Goal: Task Accomplishment & Management: Manage account settings

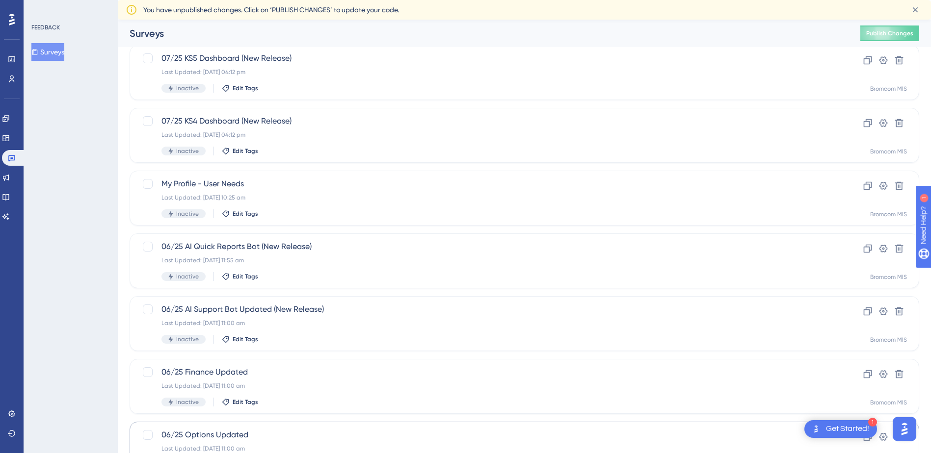
scroll to position [308, 0]
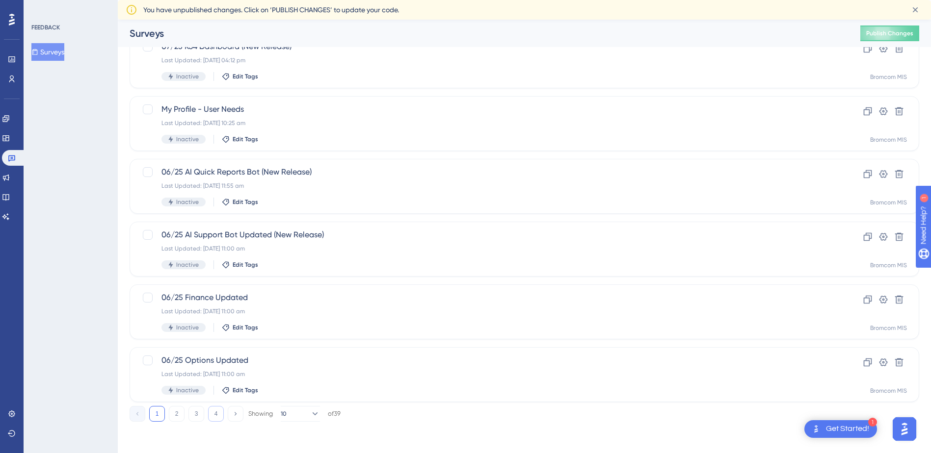
click at [219, 418] on button "4" at bounding box center [216, 414] width 16 height 16
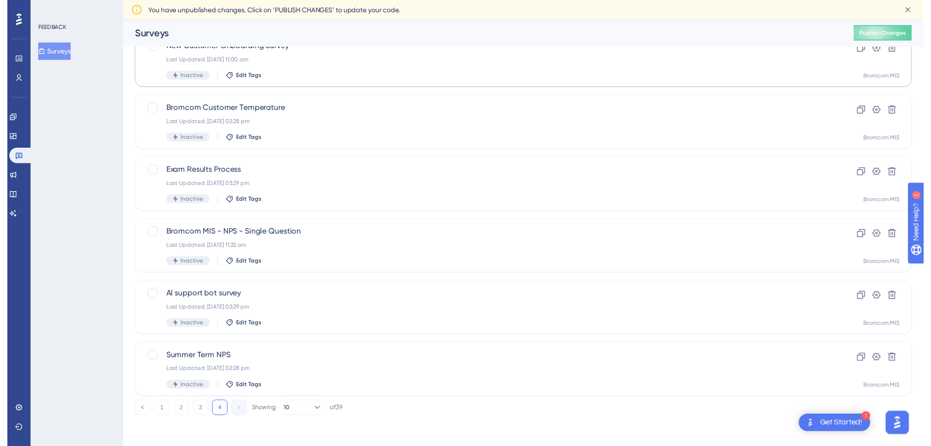
scroll to position [0, 0]
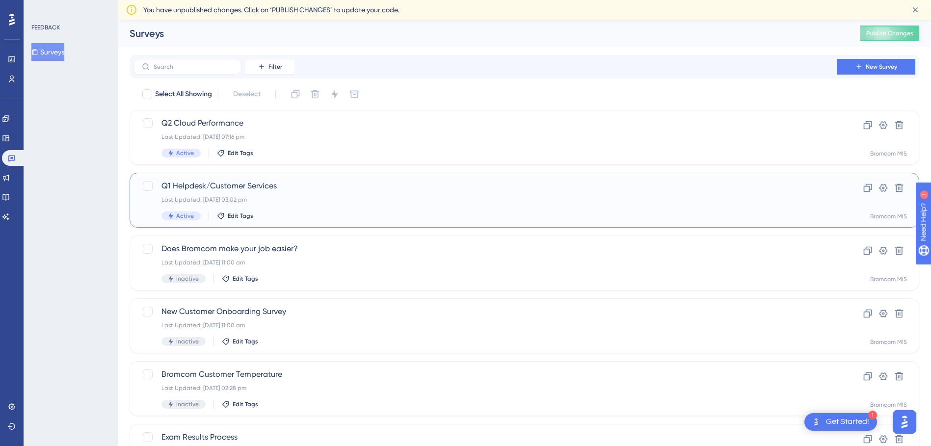
click at [215, 189] on span "Q1 Helpdesk/Customer Services" at bounding box center [484, 186] width 647 height 12
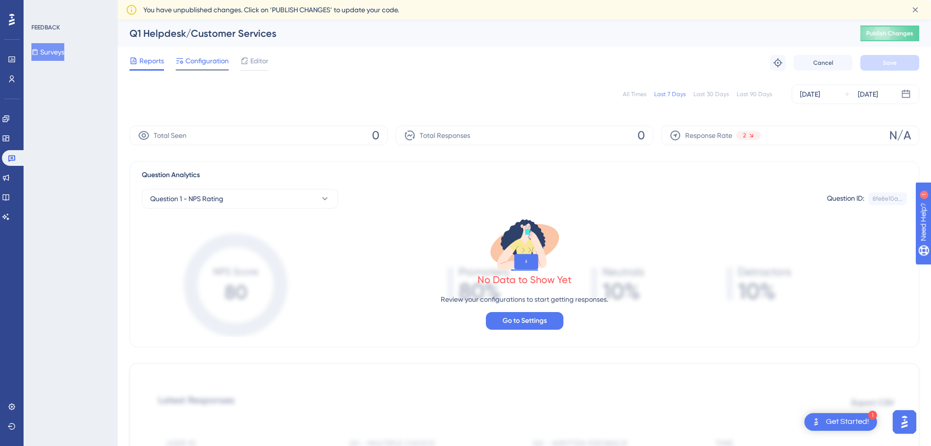
click at [208, 68] on div "Configuration" at bounding box center [202, 63] width 53 height 16
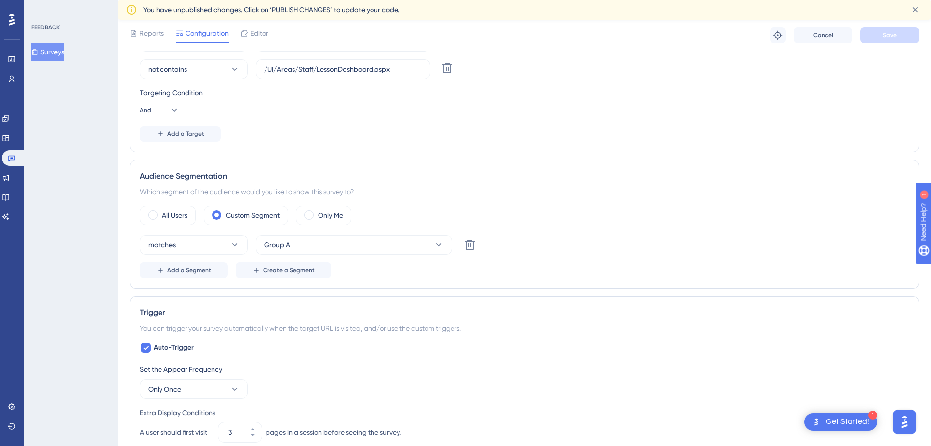
scroll to position [147, 0]
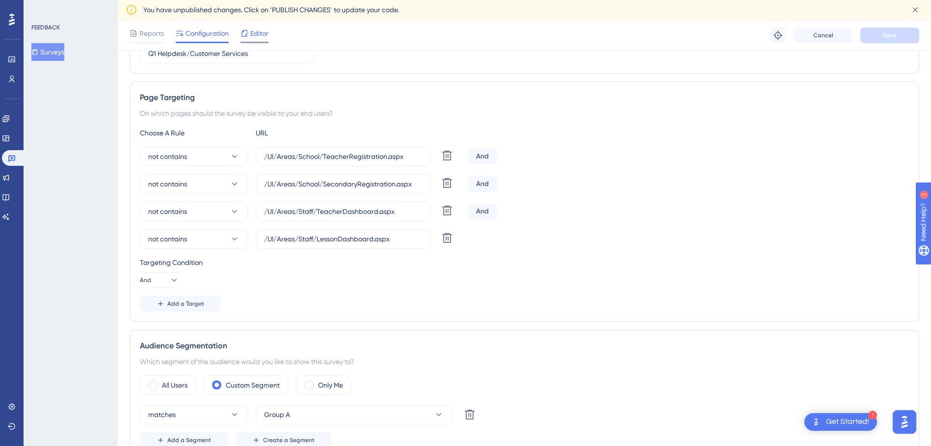
click at [258, 37] on span "Editor" at bounding box center [259, 33] width 18 height 12
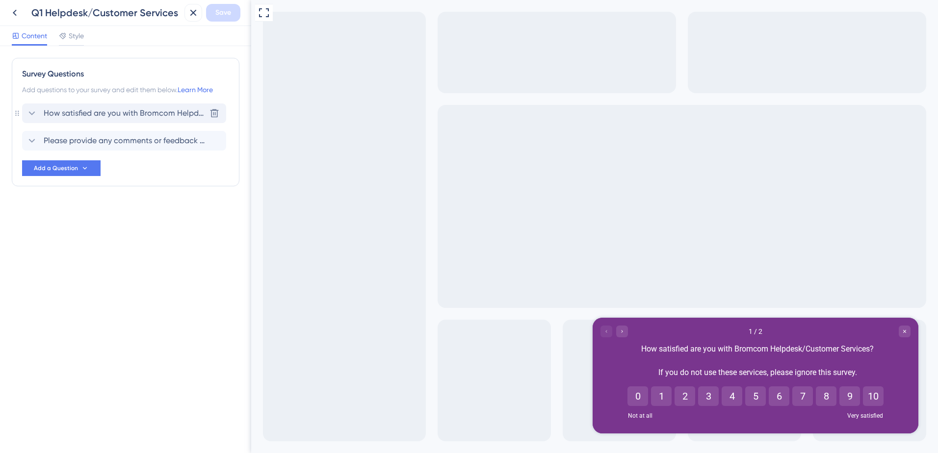
click at [172, 113] on span "How satisfied are you with Bromcom Helpdesk/Customer Services? If you do not us…" at bounding box center [125, 113] width 162 height 12
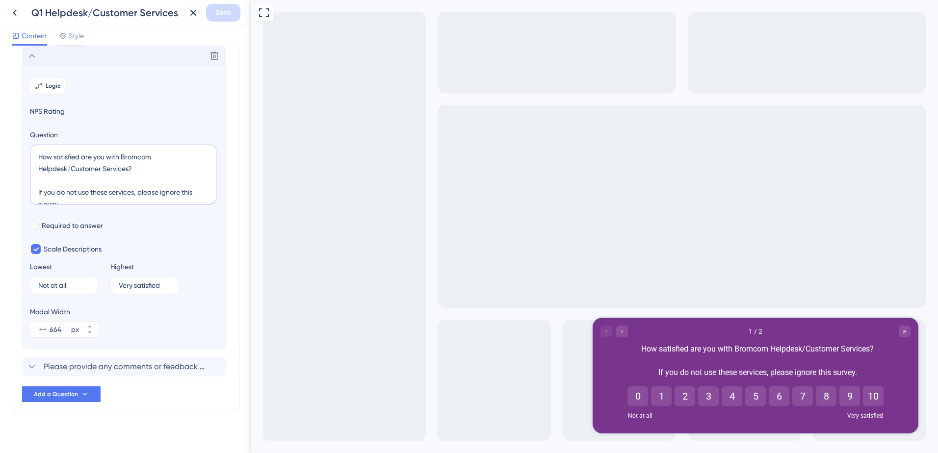
drag, startPoint x: 147, startPoint y: 196, endPoint x: 34, endPoint y: 142, distance: 125.1
click at [34, 142] on div "Question How satisfied are you with Bromcom Helpdesk/Customer Services? If you …" at bounding box center [124, 168] width 188 height 79
paste textarea "How well do Bromcom’s Helpdesk and Customer Services meet your needs? (If you h…"
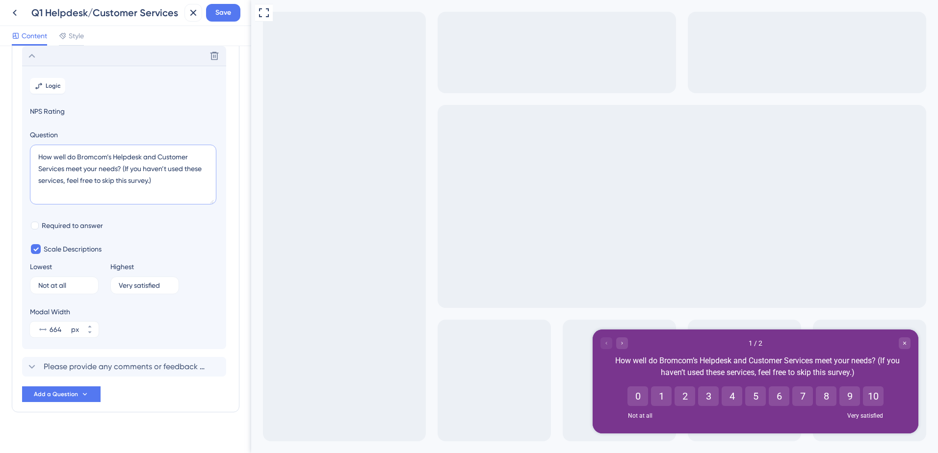
type textarea "How well do Bromcom’s Helpdesk and Customer Services meet your needs? (If you h…"
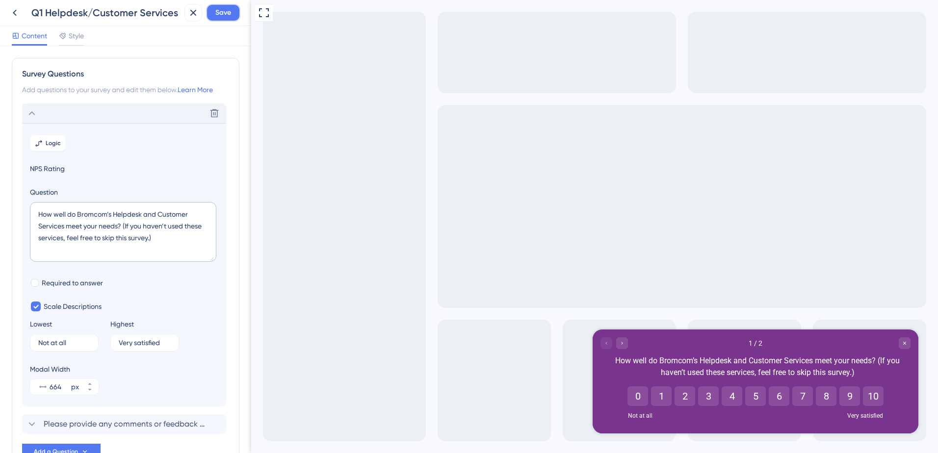
click at [223, 12] on span "Save" at bounding box center [223, 13] width 16 height 12
click at [21, 18] on button at bounding box center [15, 13] width 18 height 18
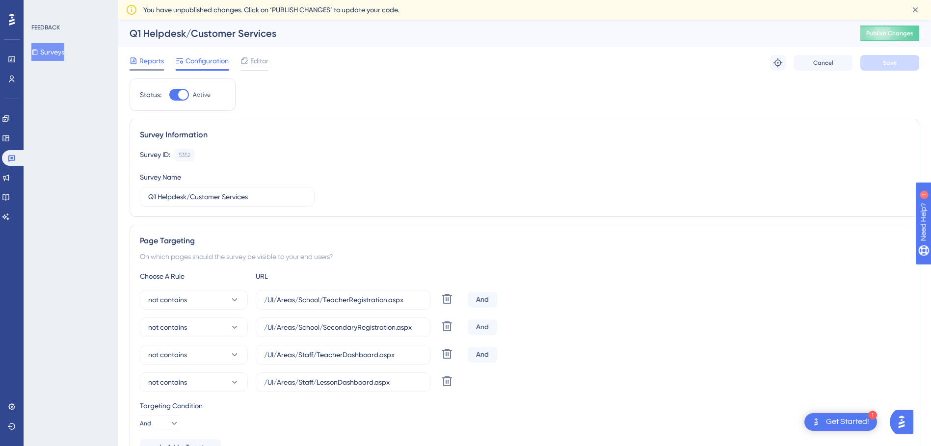
click at [161, 60] on span "Reports" at bounding box center [151, 61] width 25 height 12
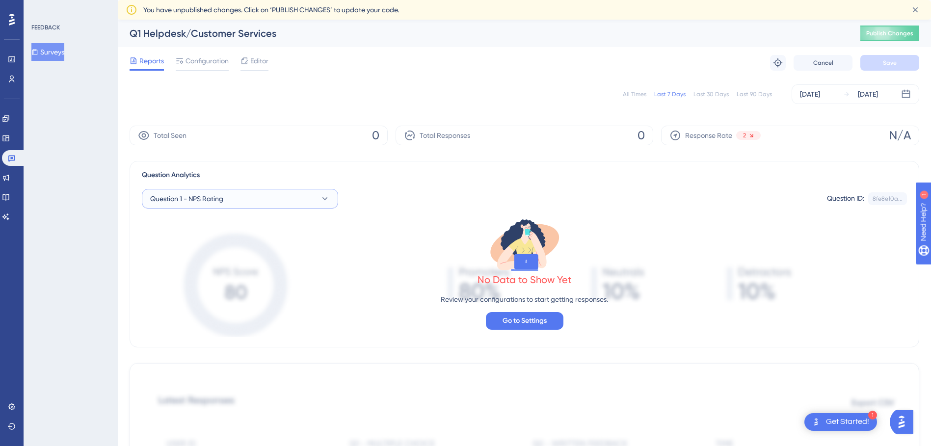
click at [302, 193] on button "Question 1 - NPS Rating" at bounding box center [240, 199] width 196 height 20
click at [248, 254] on div "Question 1 - NPS Rating Question 1 - NPS Rating" at bounding box center [240, 259] width 168 height 20
click at [240, 199] on button "Question 1 - NPS Rating" at bounding box center [240, 199] width 196 height 20
click at [256, 259] on div "Question 1 - NPS Rating Question 1 - NPS Rating" at bounding box center [240, 259] width 168 height 20
click at [202, 61] on span "Configuration" at bounding box center [206, 61] width 43 height 12
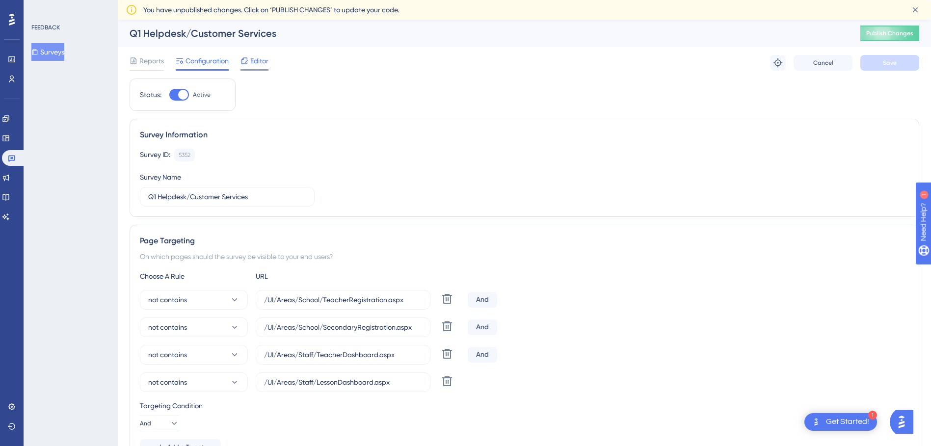
click at [251, 58] on span "Editor" at bounding box center [259, 61] width 18 height 12
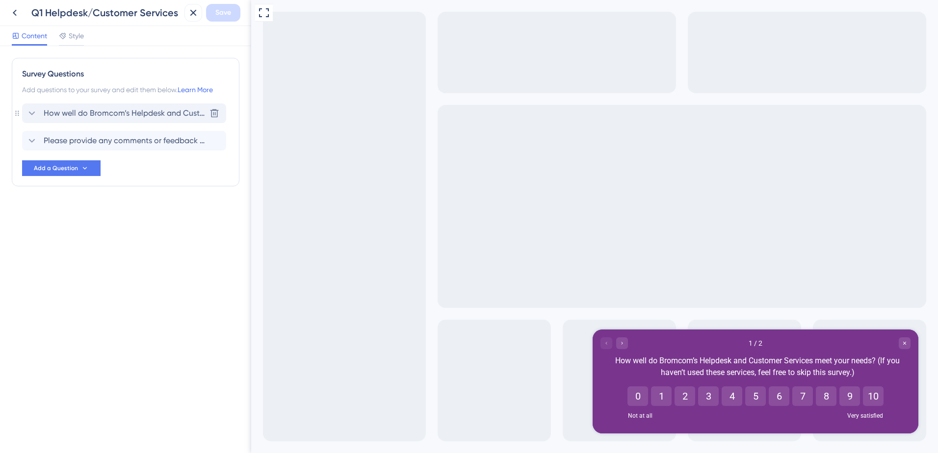
click at [131, 113] on span "How well do Bromcom’s Helpdesk and Customer Services meet your needs? (If you h…" at bounding box center [125, 113] width 162 height 12
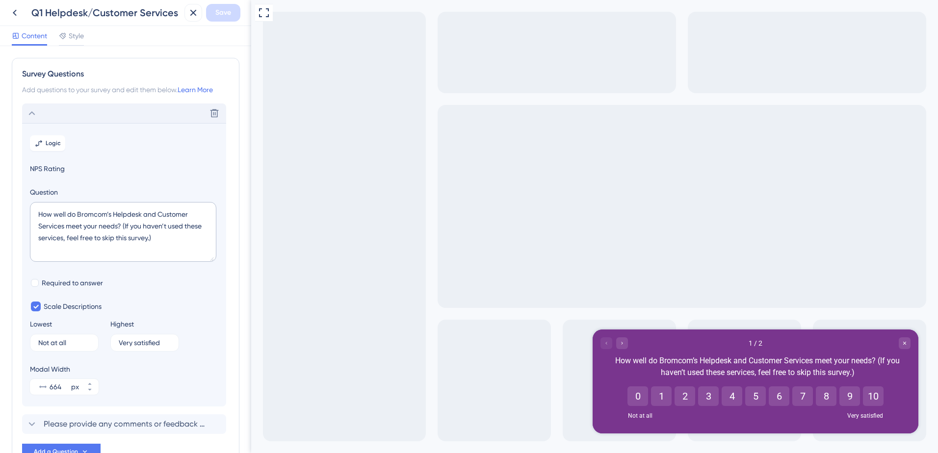
click at [102, 109] on div "Delete" at bounding box center [124, 114] width 204 height 20
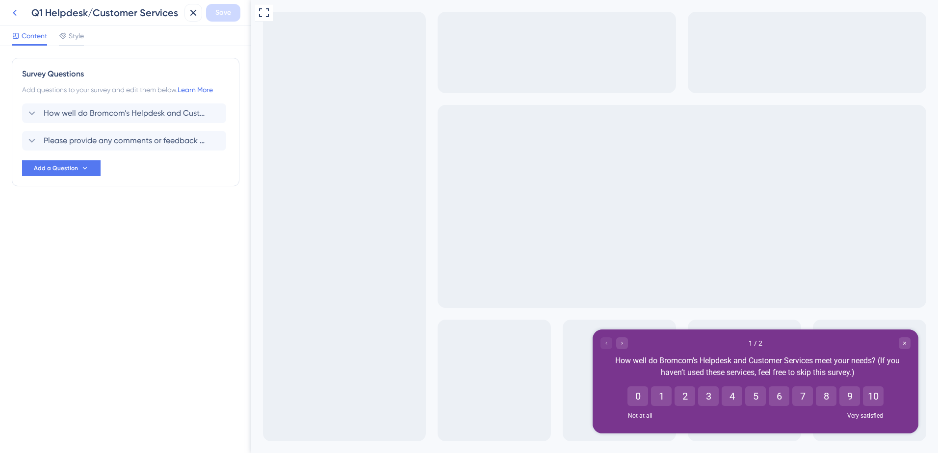
click at [17, 14] on icon at bounding box center [15, 13] width 12 height 12
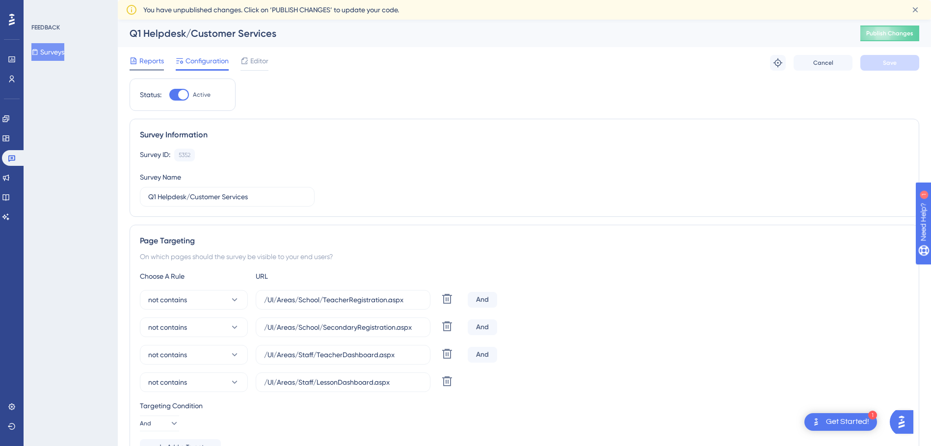
click at [151, 55] on span "Reports" at bounding box center [151, 61] width 25 height 12
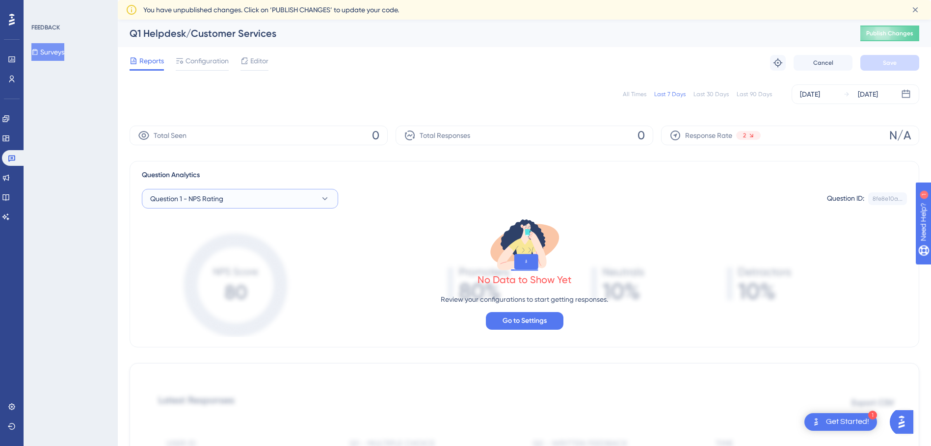
click at [253, 193] on button "Question 1 - NPS Rating" at bounding box center [240, 199] width 196 height 20
click at [254, 193] on button "Question 1 - NPS Rating" at bounding box center [240, 199] width 196 height 20
click at [199, 66] on span "Configuration" at bounding box center [206, 61] width 43 height 12
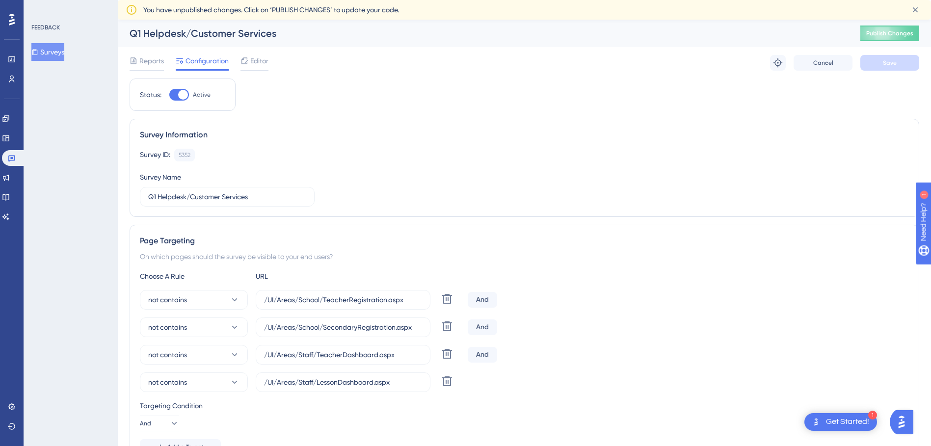
click at [181, 94] on div at bounding box center [183, 95] width 10 height 10
click at [169, 95] on input "Active" at bounding box center [169, 95] width 0 height 0
checkbox input "false"
click at [157, 62] on span "Reports" at bounding box center [151, 61] width 25 height 12
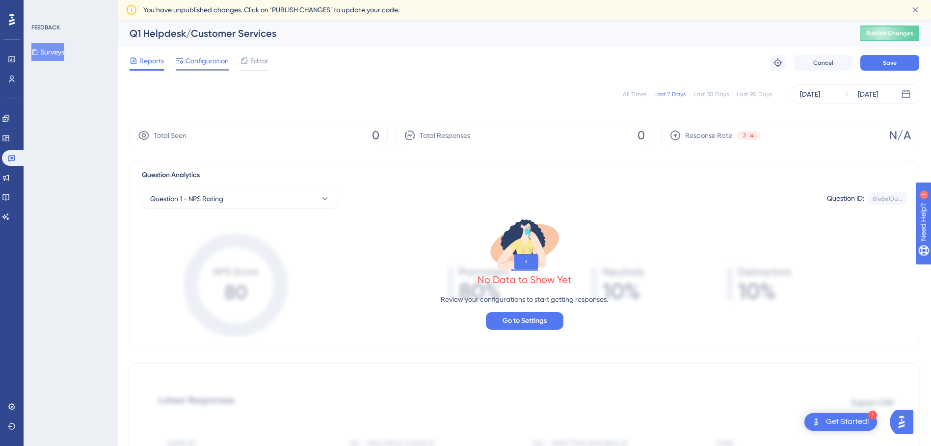
click at [208, 62] on span "Configuration" at bounding box center [206, 61] width 43 height 12
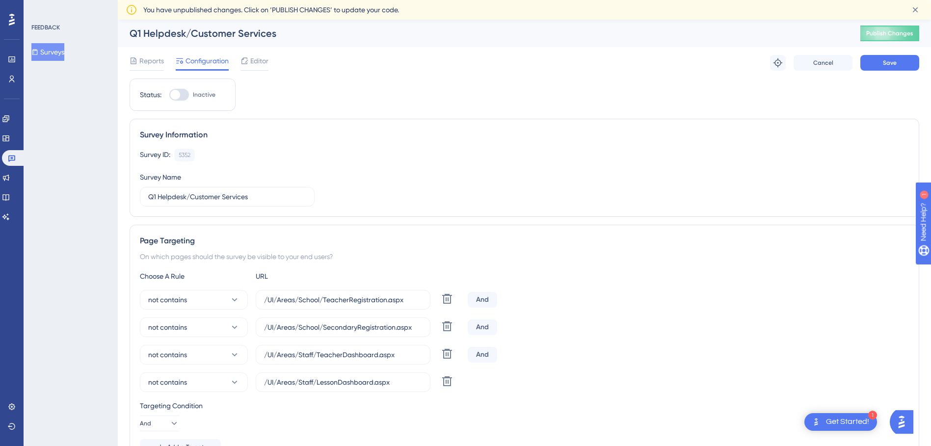
click at [178, 92] on div at bounding box center [175, 95] width 10 height 10
click at [169, 95] on input "Inactive" at bounding box center [169, 95] width 0 height 0
checkbox input "true"
click at [146, 63] on span "Reports" at bounding box center [151, 61] width 25 height 12
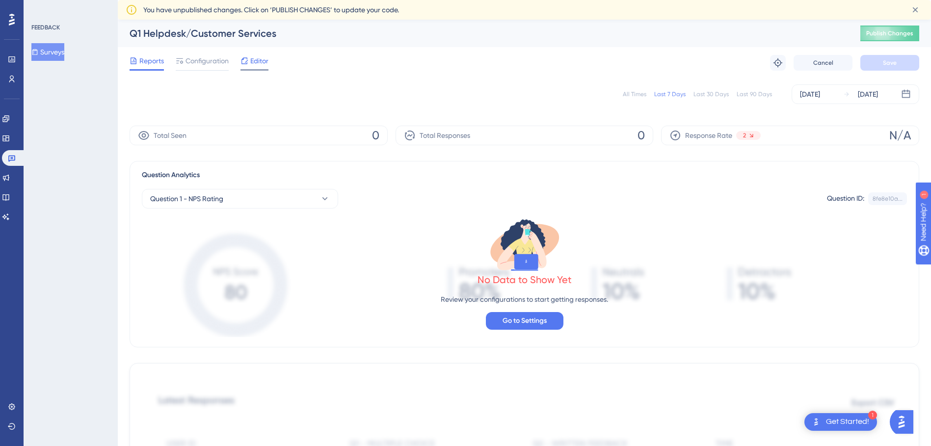
click at [257, 66] on span "Editor" at bounding box center [259, 61] width 18 height 12
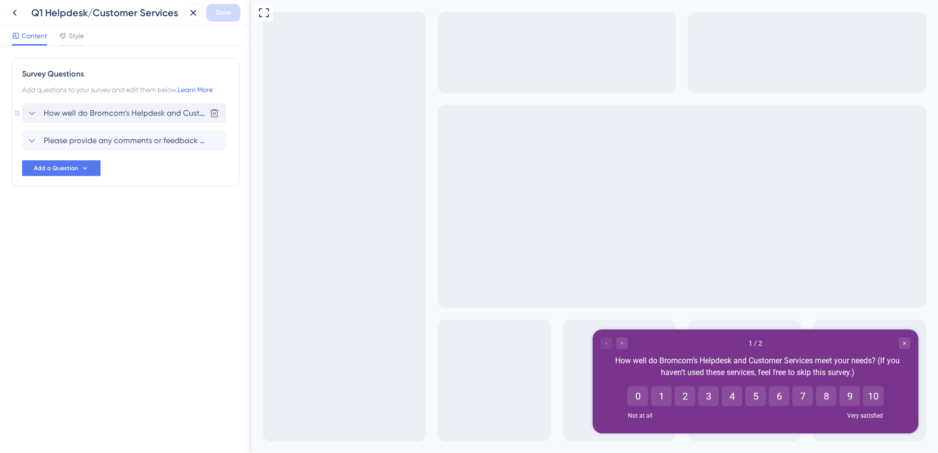
click at [149, 117] on span "How well do Bromcom’s Helpdesk and Customer Services meet your needs? (If you h…" at bounding box center [125, 113] width 162 height 12
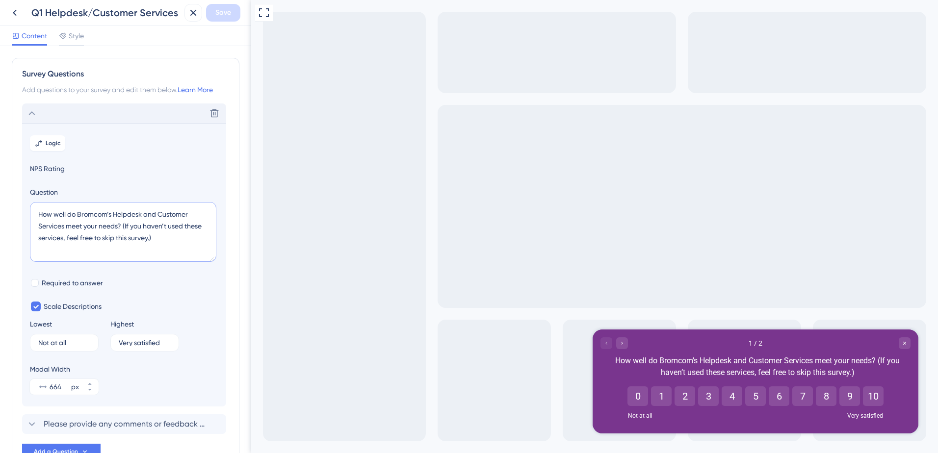
click at [172, 240] on textarea "How well do Bromcom’s Helpdesk and Customer Services meet your needs? (If you h…" at bounding box center [123, 232] width 186 height 60
type textarea "How well do Bromcom’s Helpdesk and Customer Services meet your needs? (If you h…"
click at [16, 16] on icon at bounding box center [15, 13] width 4 height 6
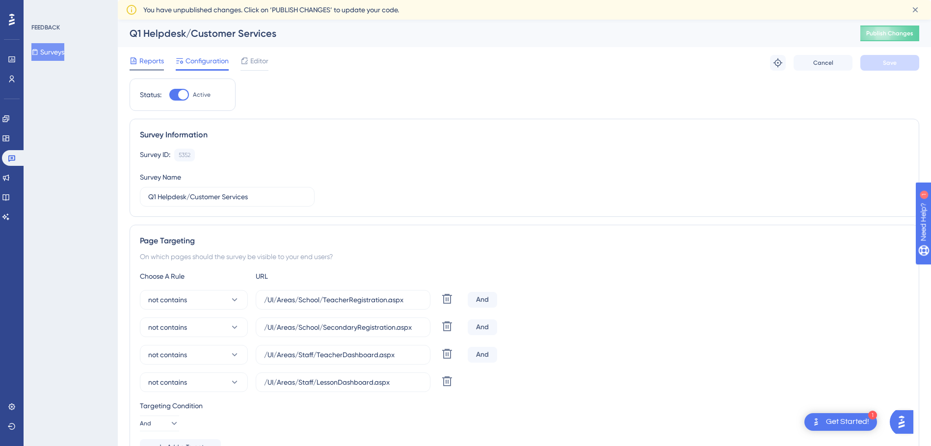
click at [159, 58] on span "Reports" at bounding box center [151, 61] width 25 height 12
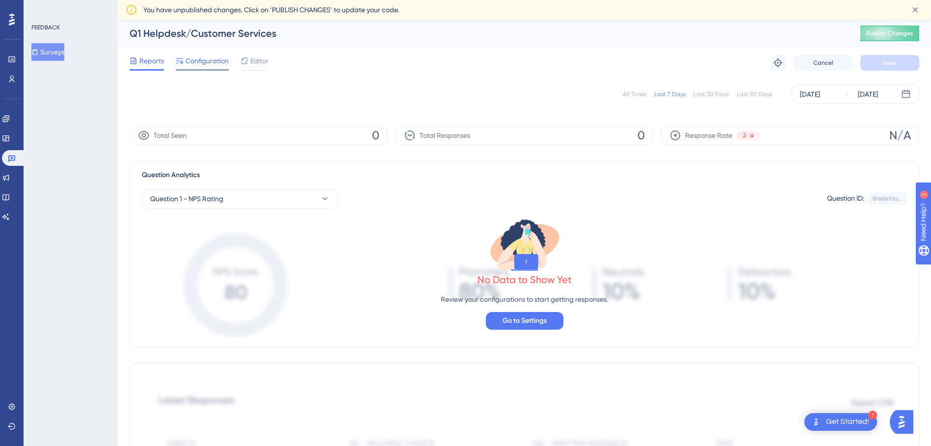
click at [204, 61] on span "Configuration" at bounding box center [206, 61] width 43 height 12
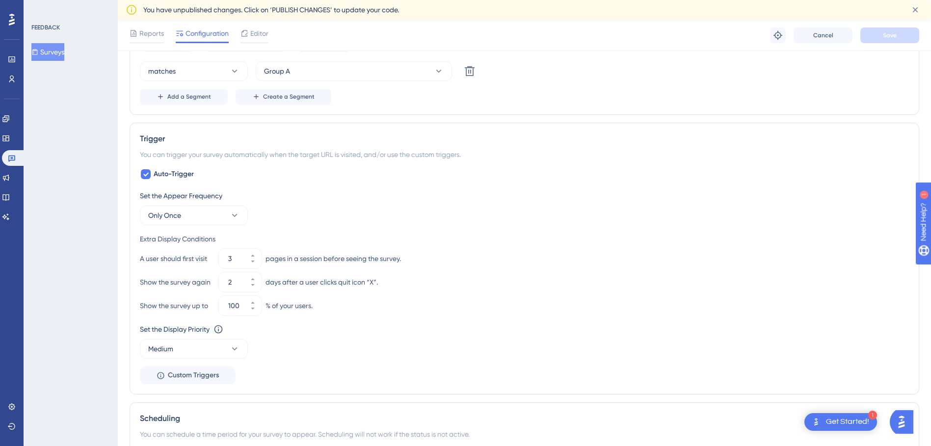
scroll to position [736, 0]
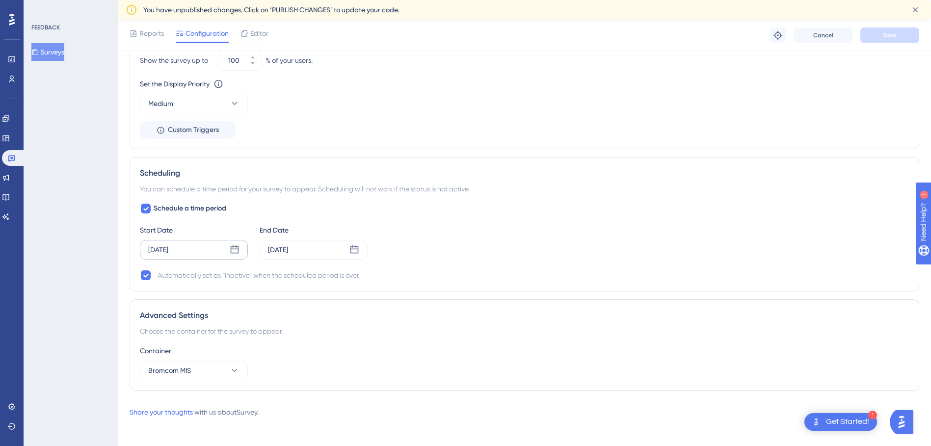
click at [199, 250] on div "[DATE]" at bounding box center [194, 250] width 108 height 20
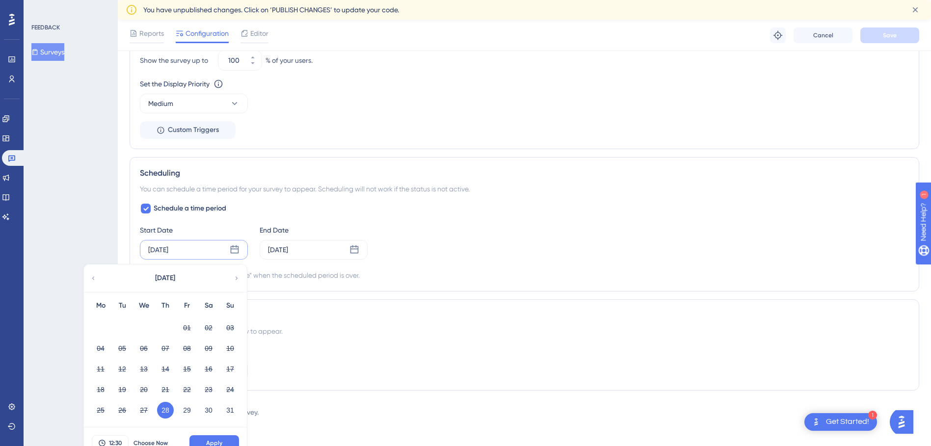
click at [210, 245] on div "[DATE] [DATE] Mo Tu We Th Fr Sa Su 01 02 03 04 05 06 07 08 09 10 11 12 13 14 15…" at bounding box center [194, 250] width 108 height 20
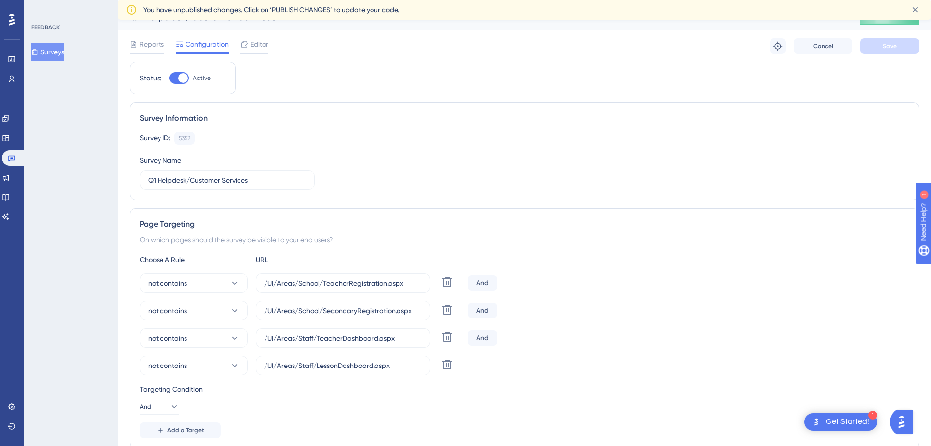
scroll to position [0, 0]
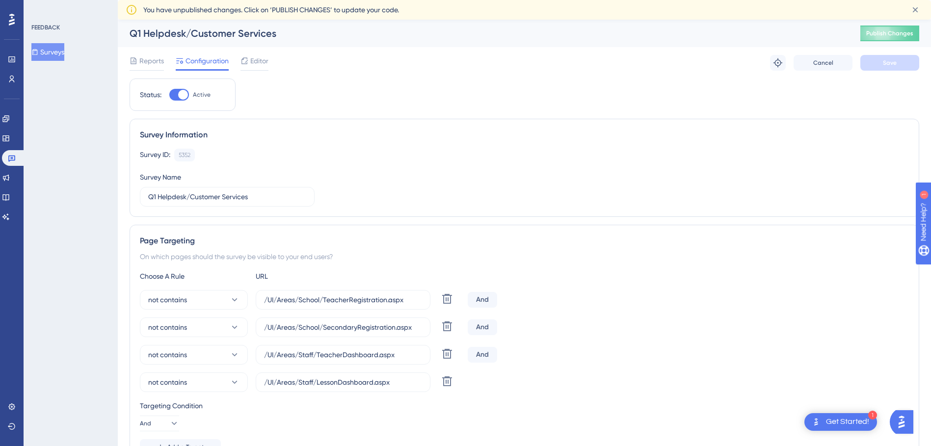
click at [64, 55] on button "Surveys" at bounding box center [47, 52] width 33 height 18
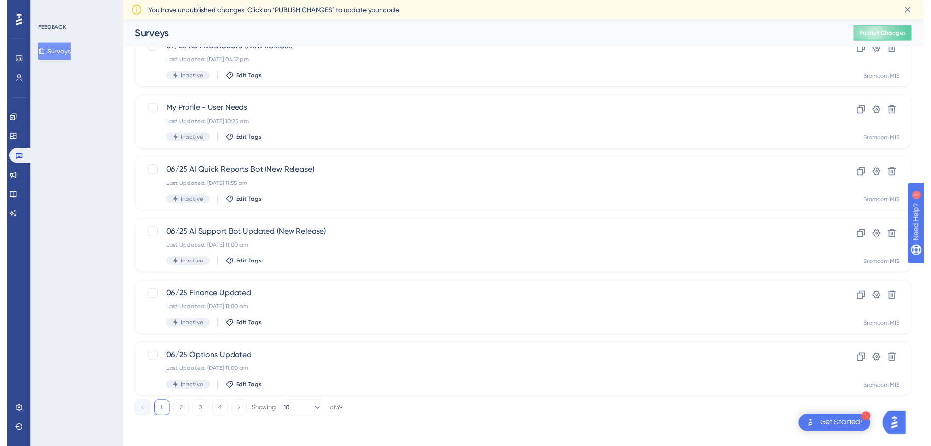
scroll to position [14, 0]
